Goal: Task Accomplishment & Management: Use online tool/utility

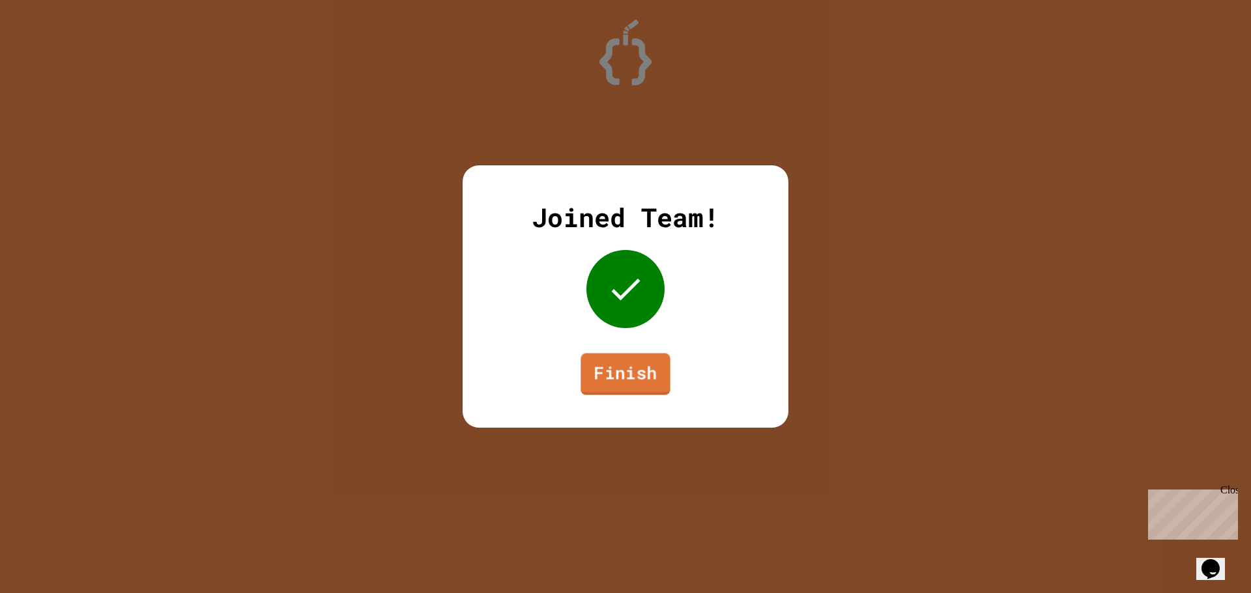
click at [638, 354] on link "Finish" at bounding box center [624, 375] width 89 height 42
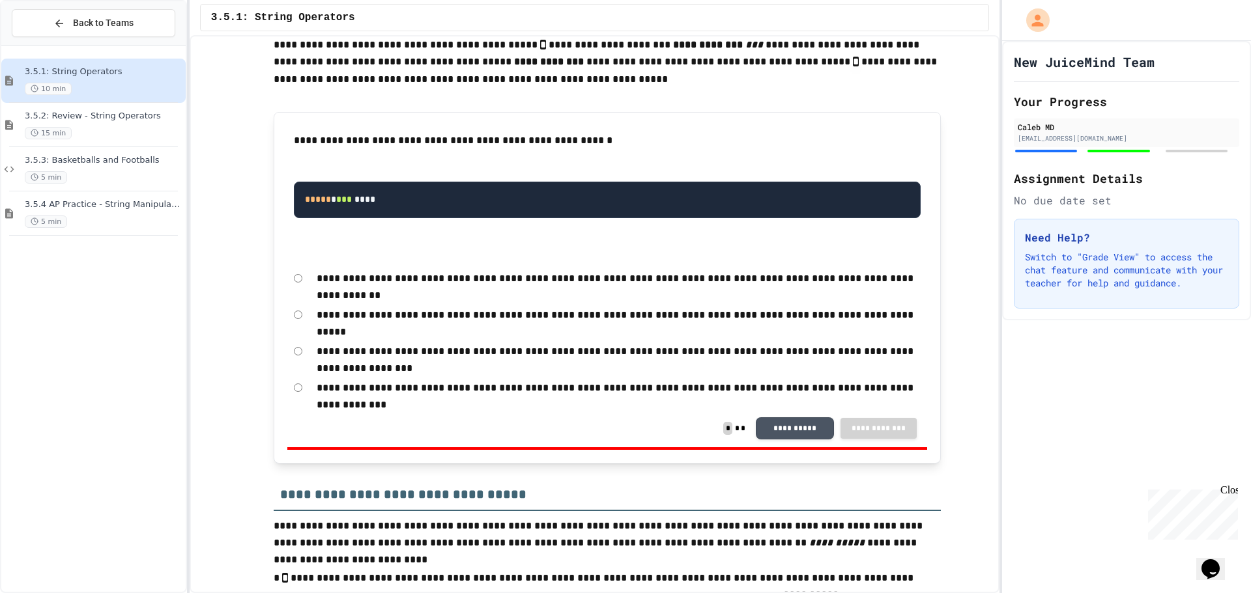
scroll to position [2019, 0]
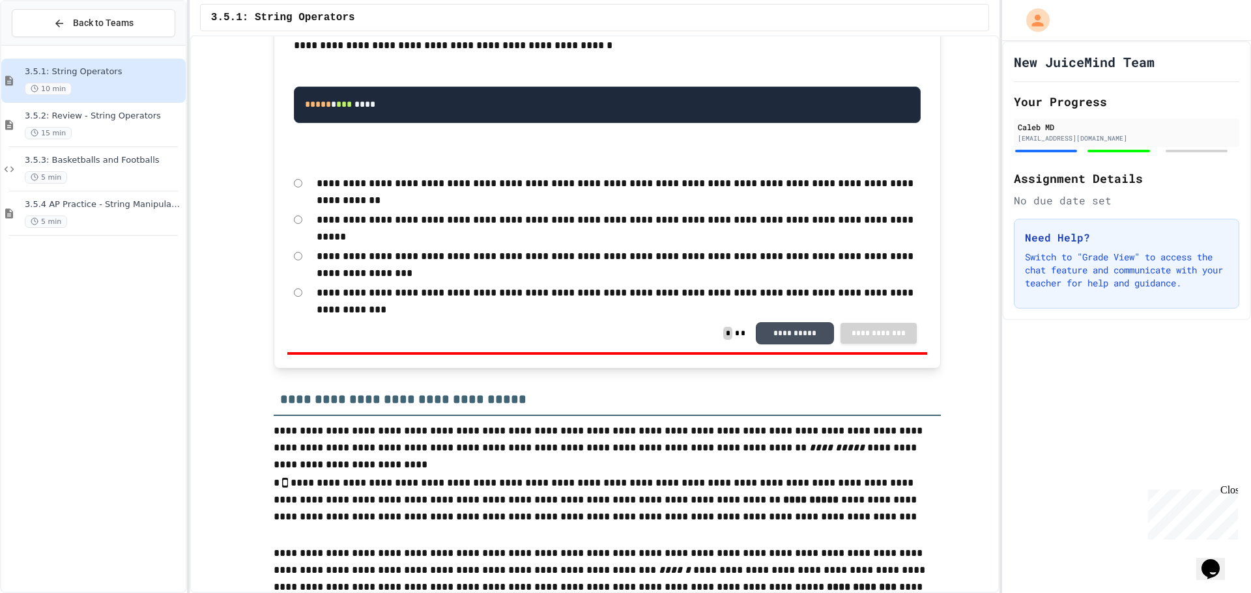
click at [777, 328] on button "**********" at bounding box center [795, 333] width 78 height 22
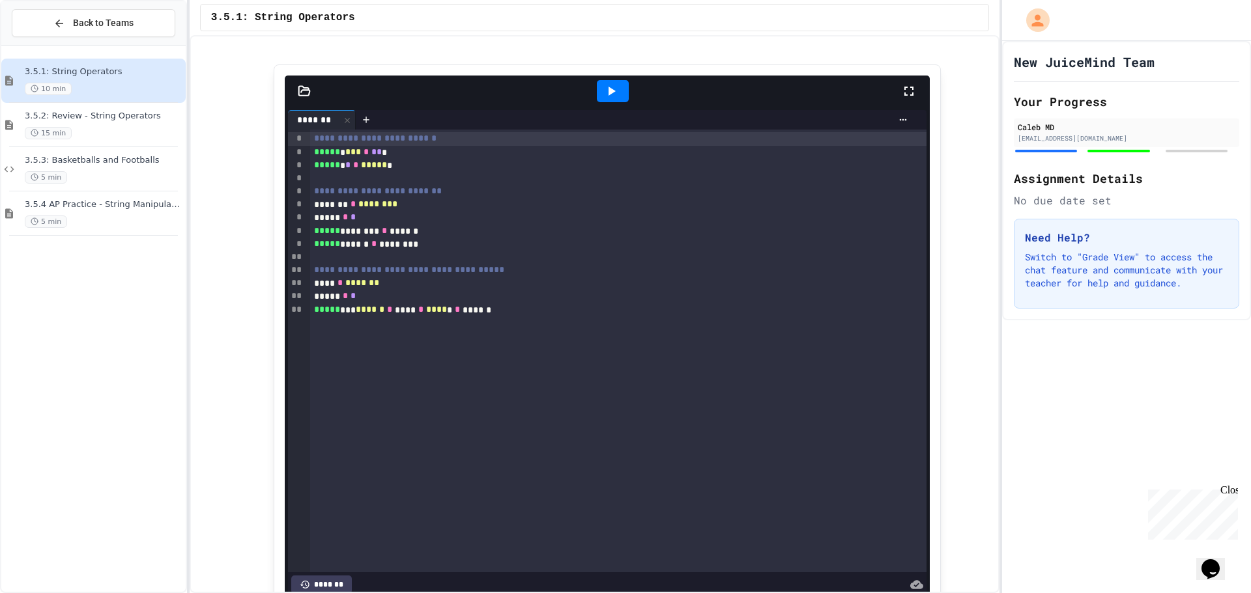
scroll to position [4494, 0]
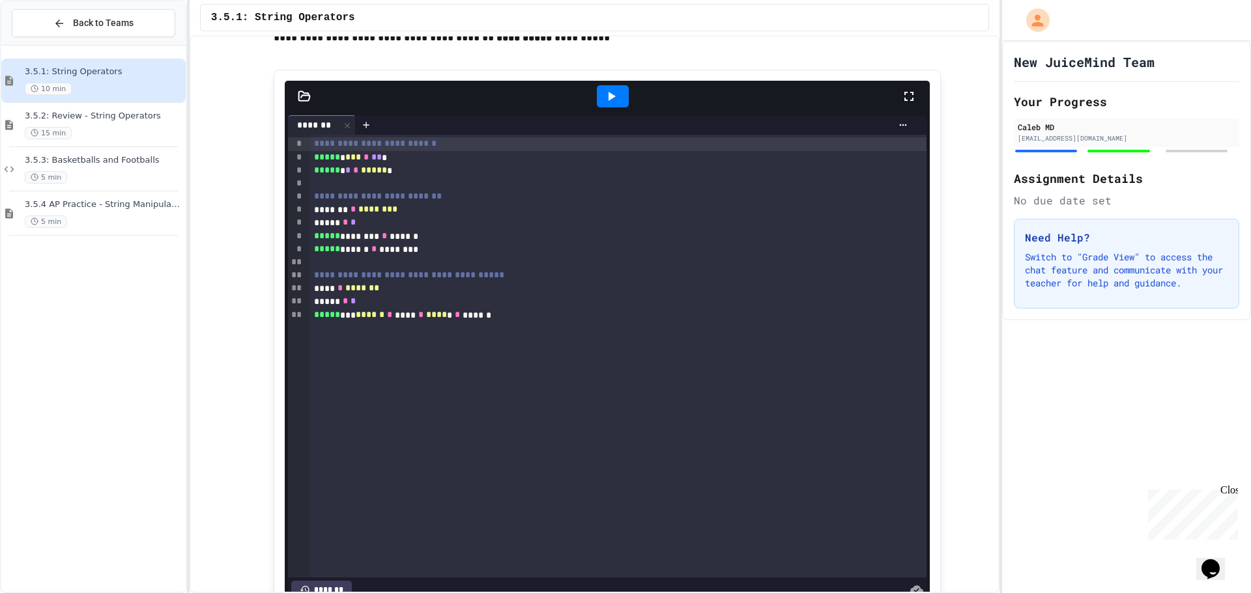
click at [603, 102] on icon at bounding box center [611, 97] width 16 height 16
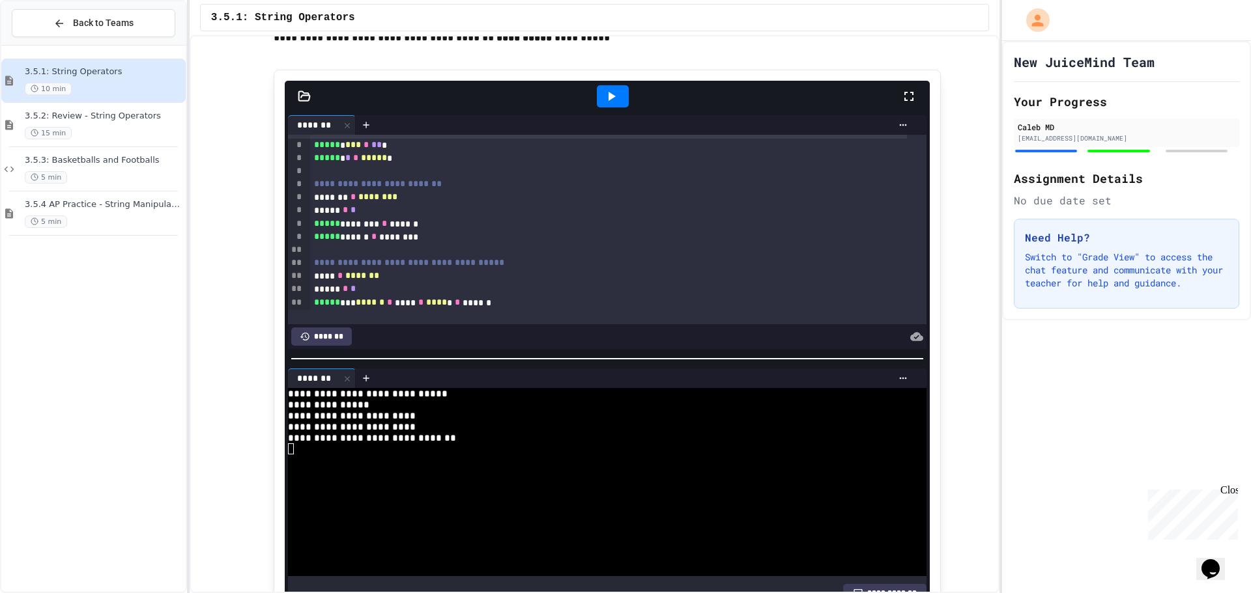
scroll to position [15, 0]
